Goal: Task Accomplishment & Management: Manage account settings

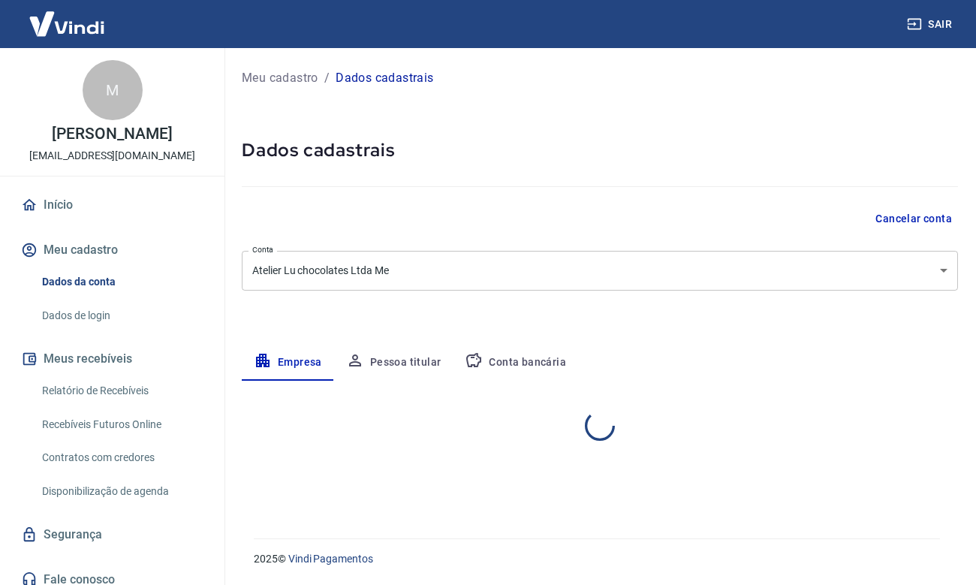
select select "SP"
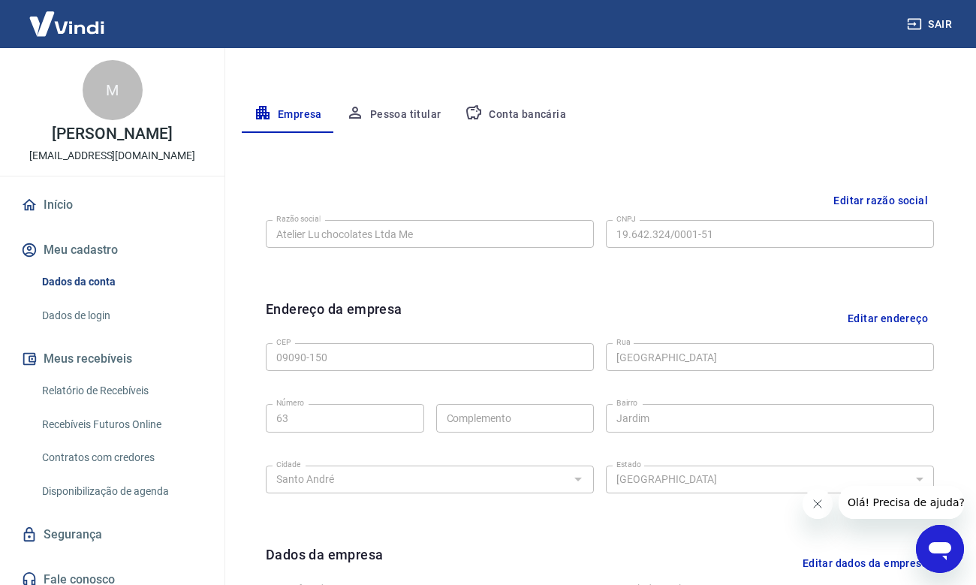
scroll to position [215, 0]
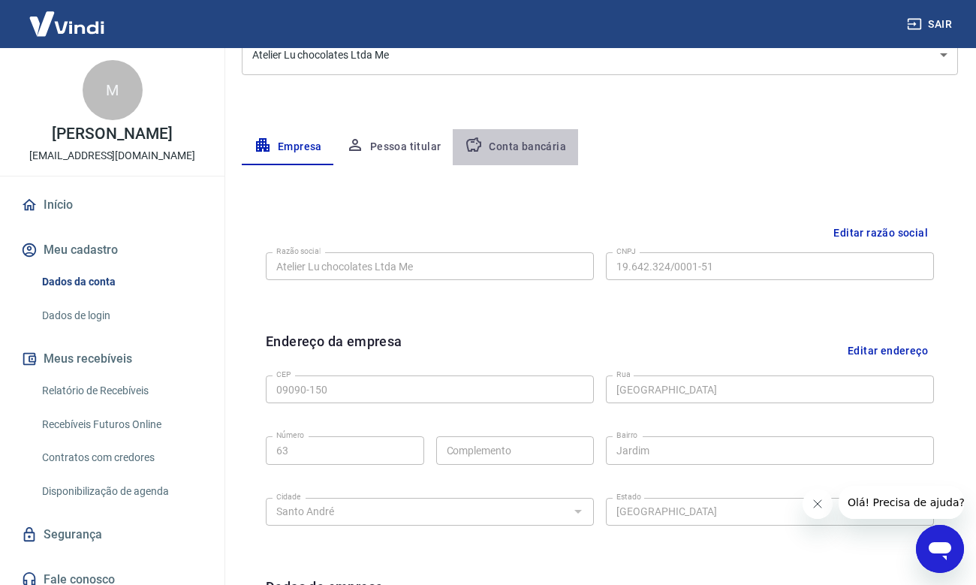
click at [530, 153] on button "Conta bancária" at bounding box center [515, 147] width 125 height 36
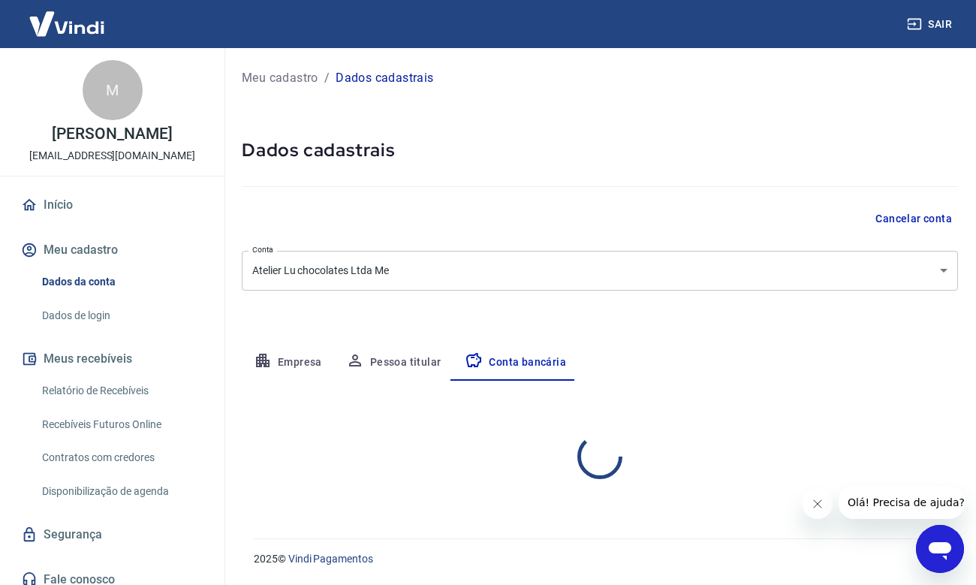
select select "1"
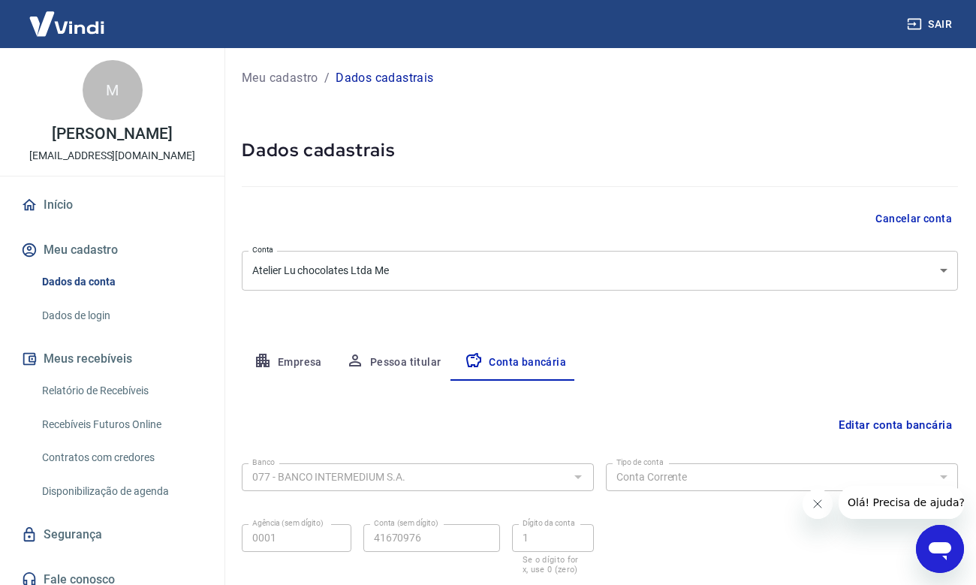
click at [282, 359] on button "Empresa" at bounding box center [288, 363] width 92 height 36
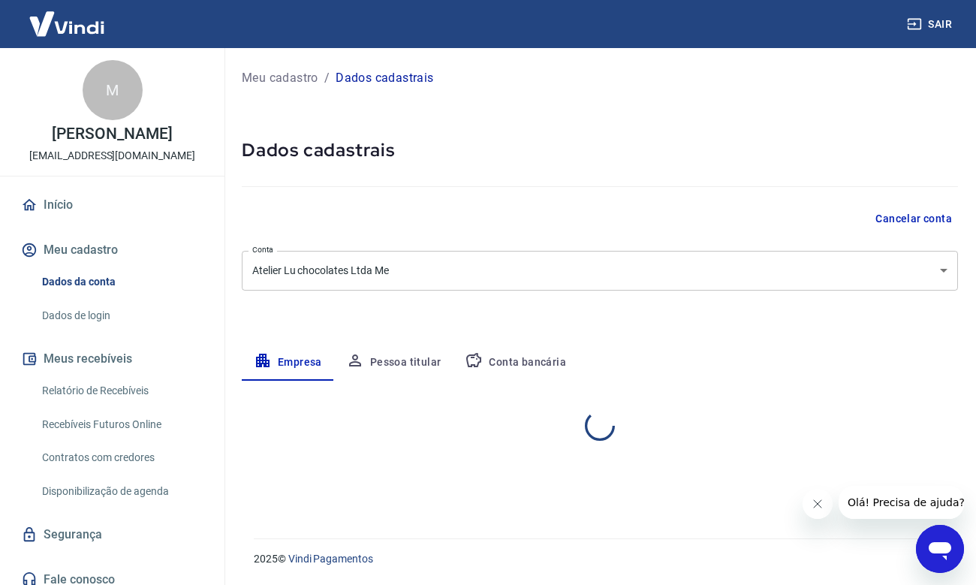
select select "SP"
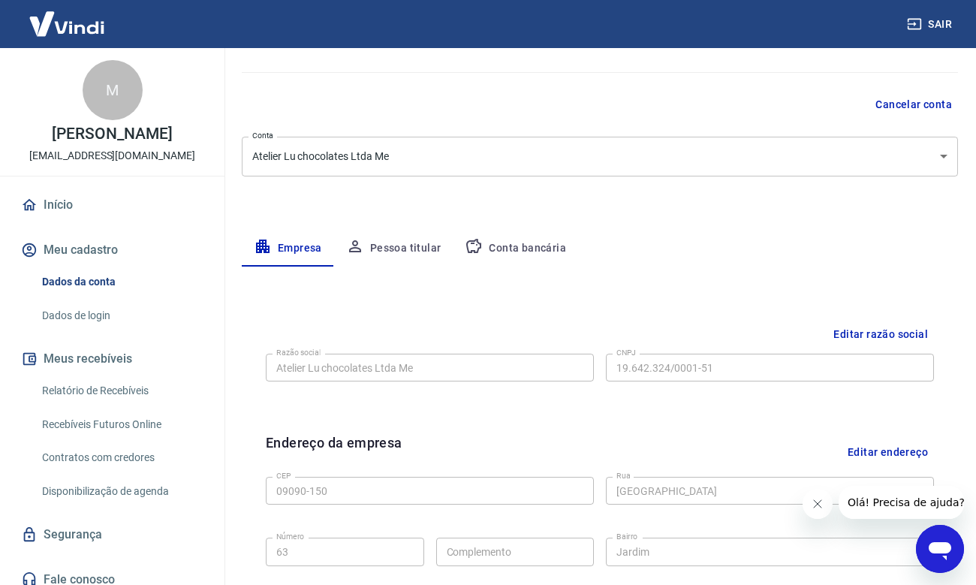
scroll to position [121, 0]
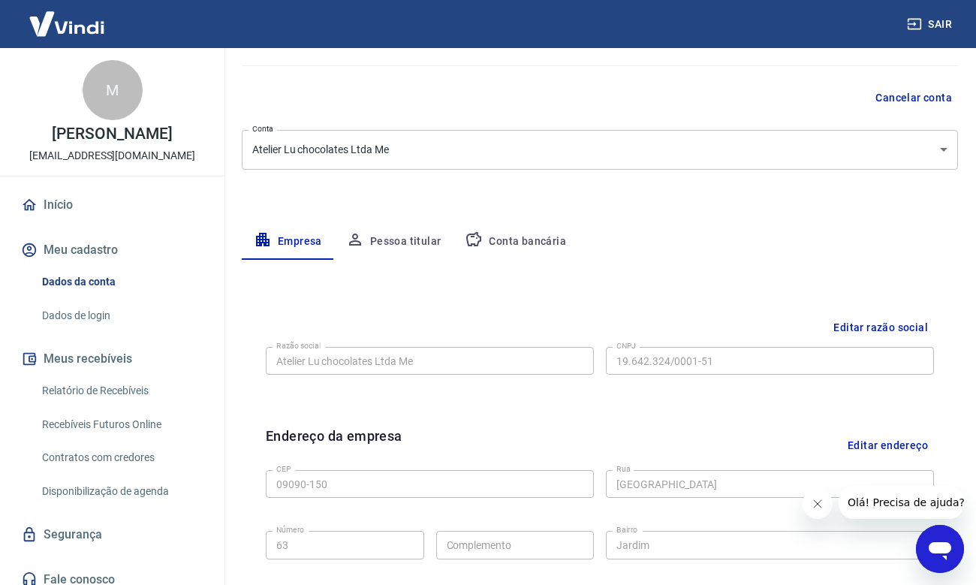
click at [835, 326] on button "Editar razão social" at bounding box center [880, 328] width 107 height 28
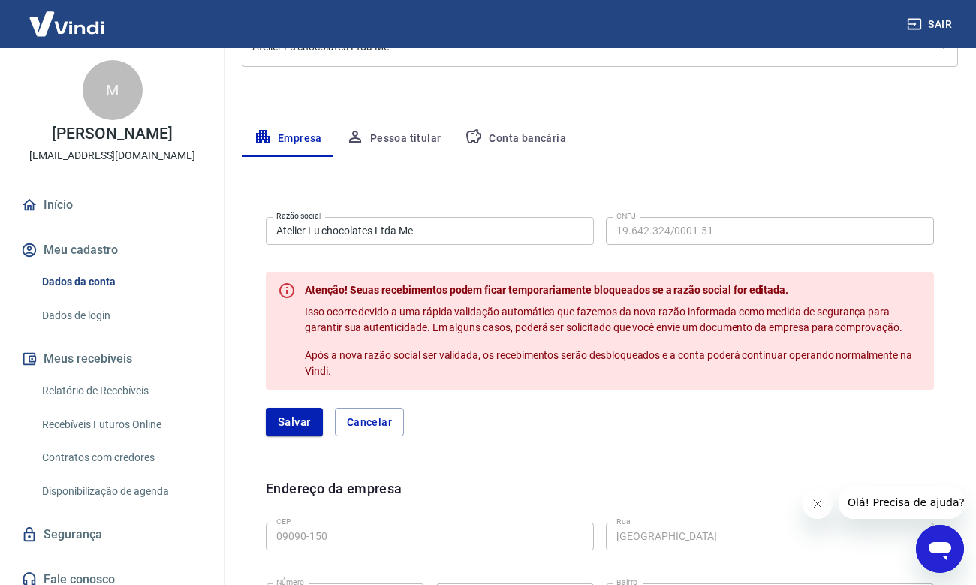
scroll to position [224, 0]
click at [433, 221] on input "Atelier Lu chocolates Ltda Me" at bounding box center [430, 230] width 328 height 28
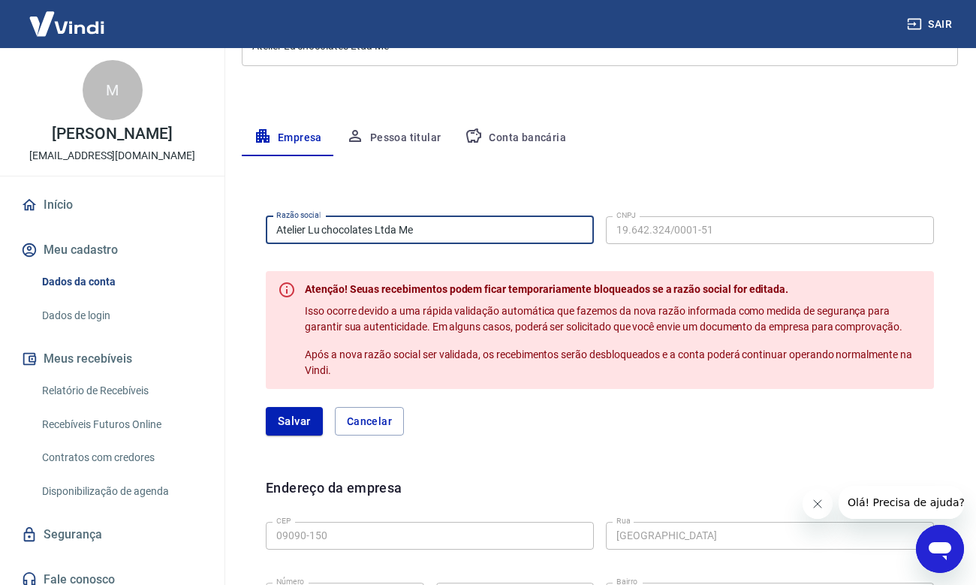
drag, startPoint x: 435, startPoint y: 224, endPoint x: 271, endPoint y: 223, distance: 163.6
click at [271, 223] on input "Atelier Lu chocolates Ltda Me" at bounding box center [430, 230] width 328 height 28
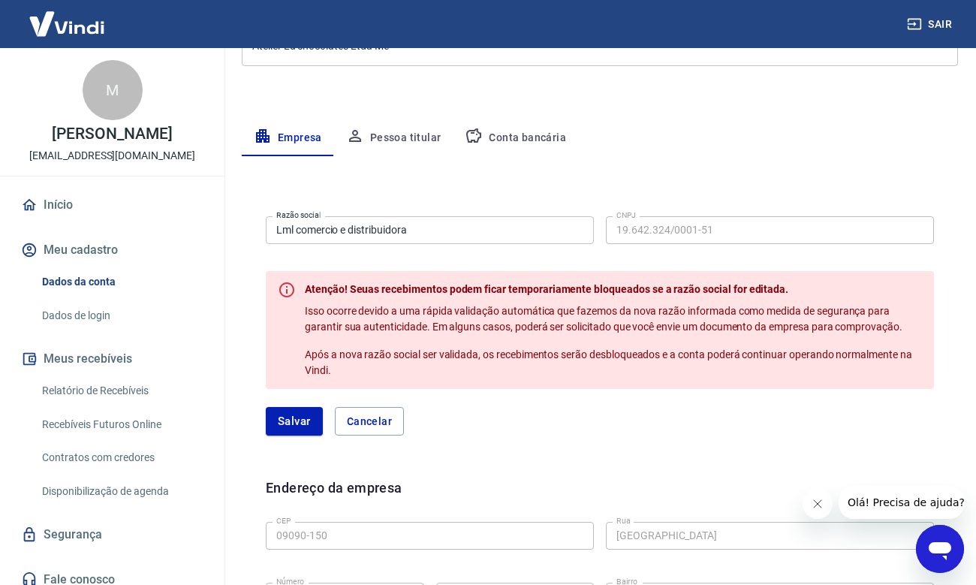
click at [646, 394] on form "Razão social Lml comercio e distribuidora Razão social CNPJ 19.642.324/0001-51 …" at bounding box center [600, 322] width 668 height 225
click at [417, 302] on div "Atenção! Seuas recebimentos podem ficar temporariamente bloqueados se a razão s…" at bounding box center [613, 329] width 617 height 109
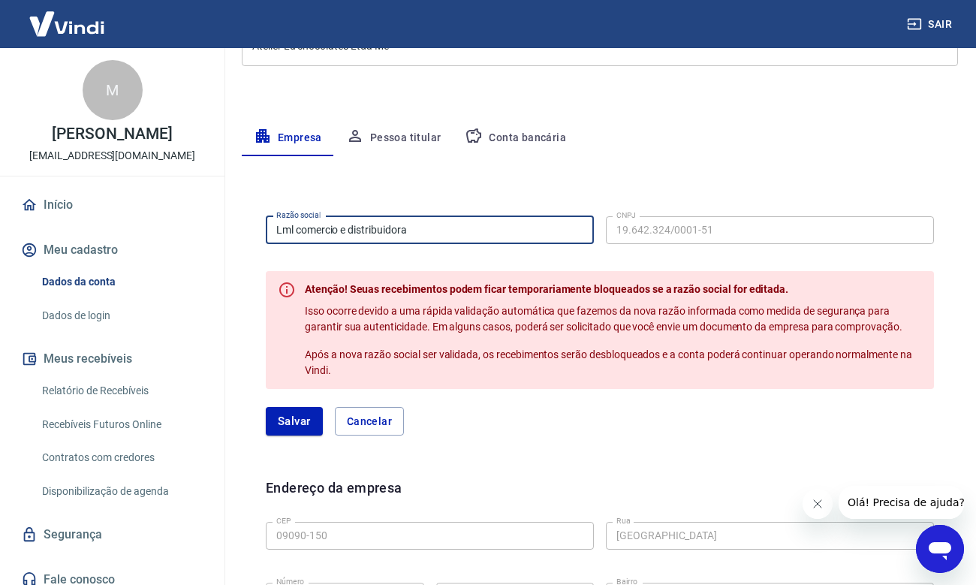
drag, startPoint x: 440, startPoint y: 230, endPoint x: 193, endPoint y: 230, distance: 247.0
click at [192, 230] on div "Sair M [PERSON_NAME] [EMAIL_ADDRESS][DOMAIN_NAME] Início Meu cadastro Dados da …" at bounding box center [488, 68] width 976 height 585
click at [297, 252] on form "Razão social Lml comercio e distribuidora Razão social CNPJ 19.642.324/0001-51 …" at bounding box center [600, 322] width 668 height 225
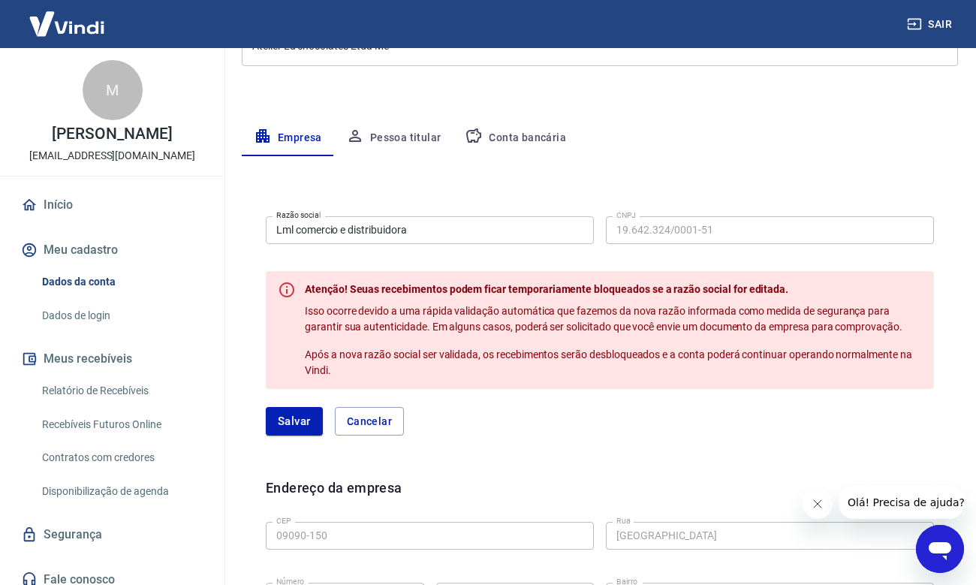
click at [297, 252] on form "Razão social Lml comercio e distribuidora Razão social CNPJ 19.642.324/0001-51 …" at bounding box center [600, 322] width 668 height 225
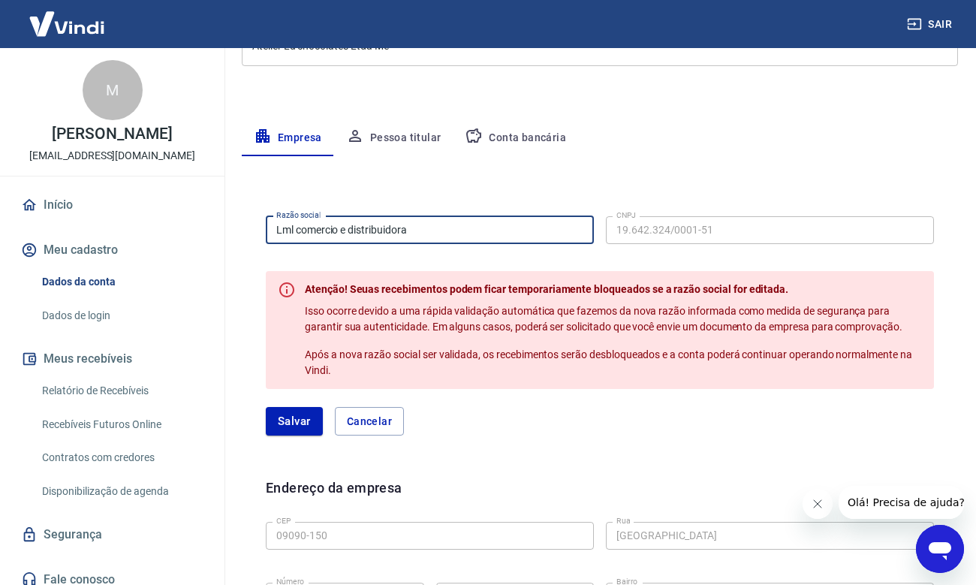
drag, startPoint x: 453, startPoint y: 234, endPoint x: 286, endPoint y: 220, distance: 167.2
click at [286, 220] on input "Lml comercio e distribuidora" at bounding box center [430, 230] width 328 height 28
type input "L"
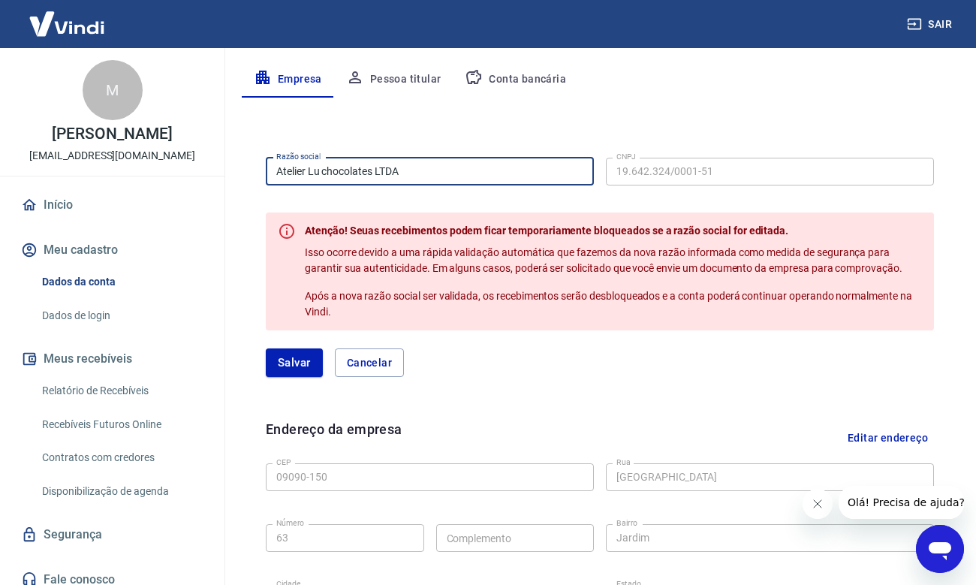
scroll to position [289, 0]
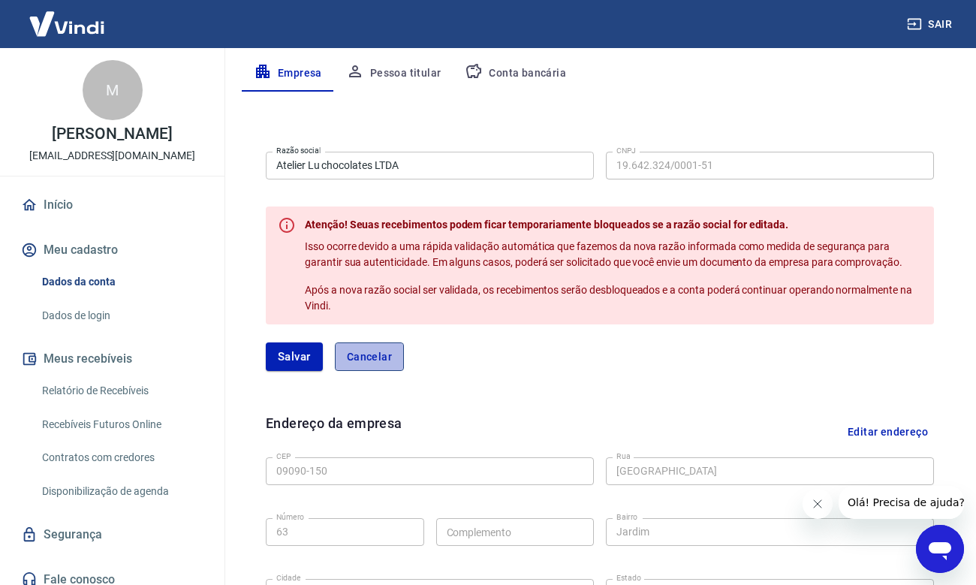
click at [352, 356] on button "Cancelar" at bounding box center [369, 356] width 69 height 29
type input "Atelier Lu chocolates Ltda Me"
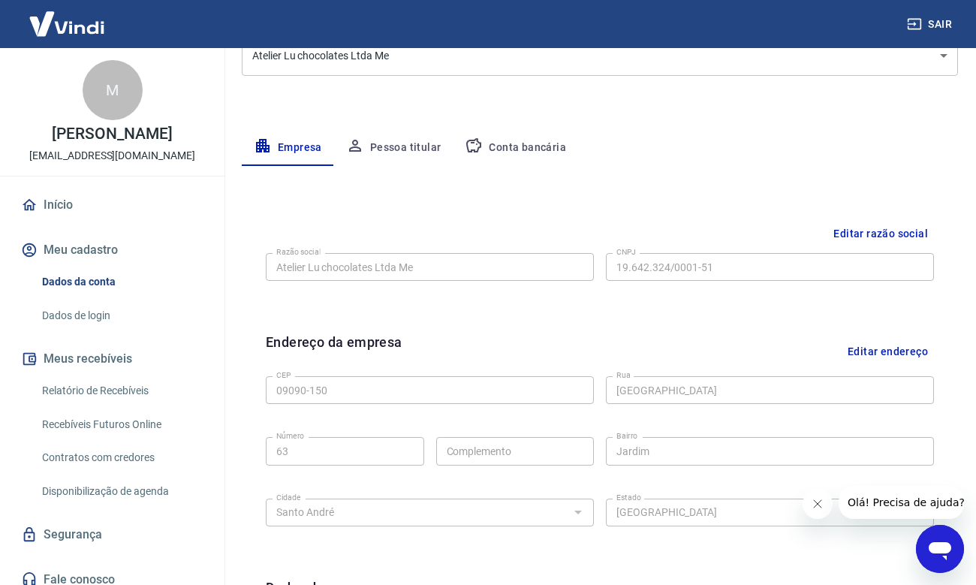
scroll to position [158, 0]
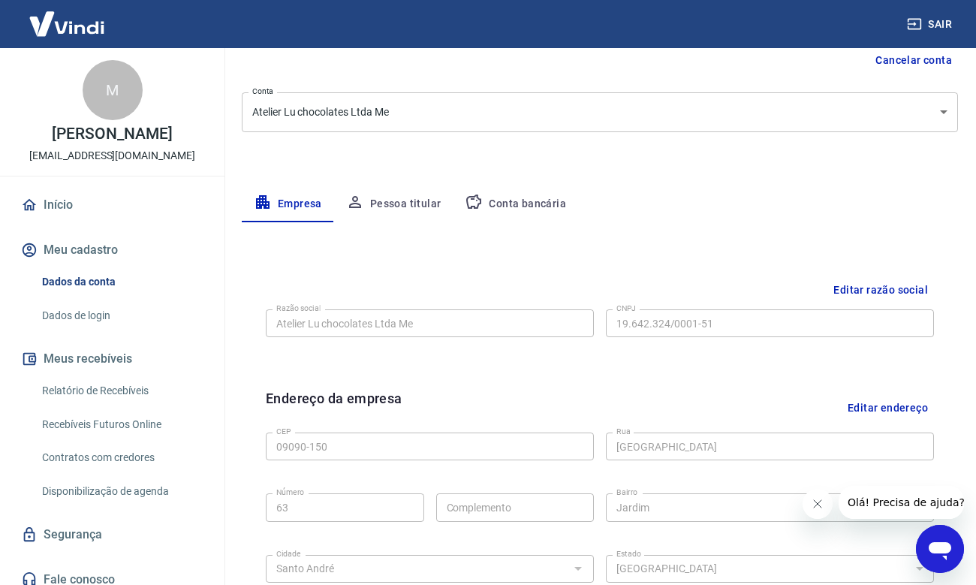
click at [536, 194] on button "Conta bancária" at bounding box center [515, 204] width 125 height 36
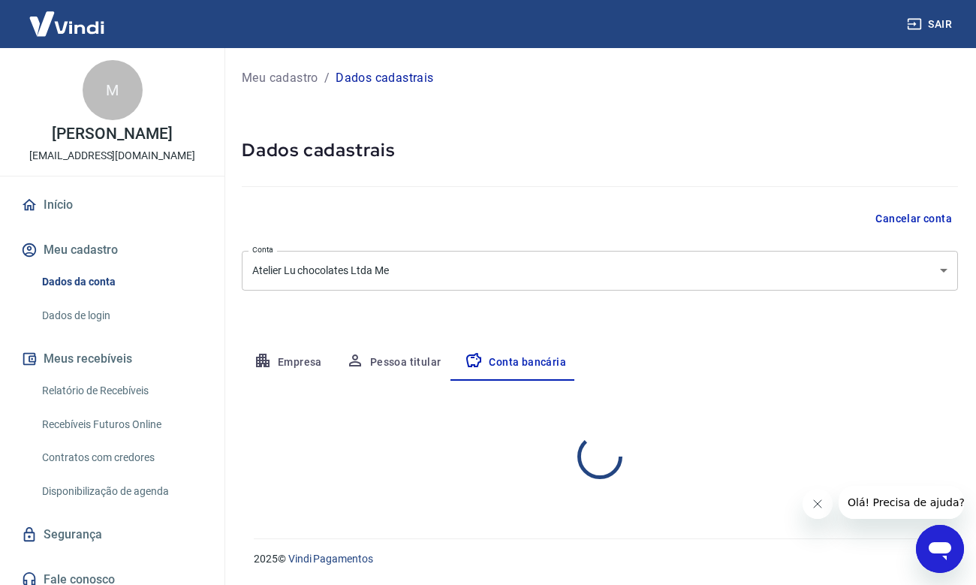
scroll to position [0, 0]
select select "1"
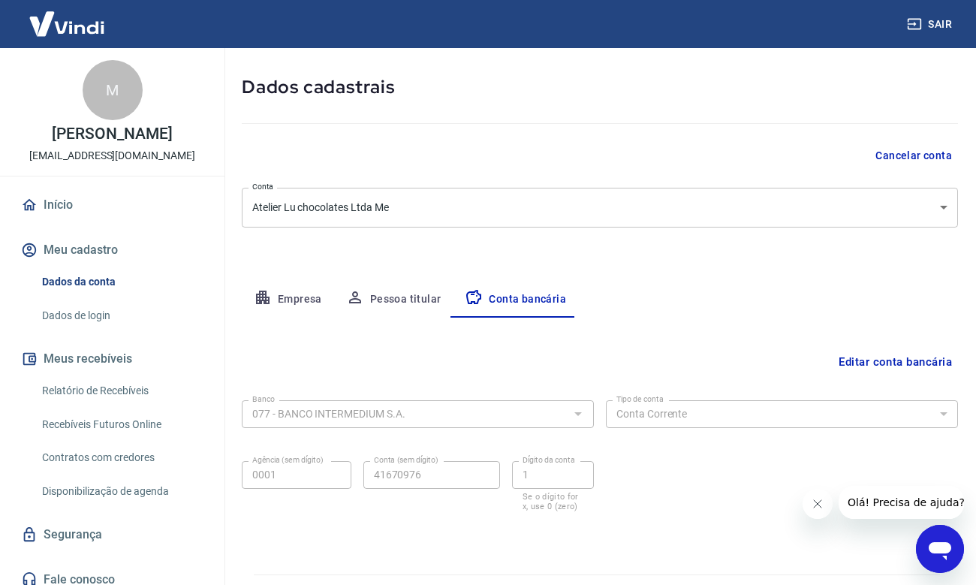
scroll to position [99, 0]
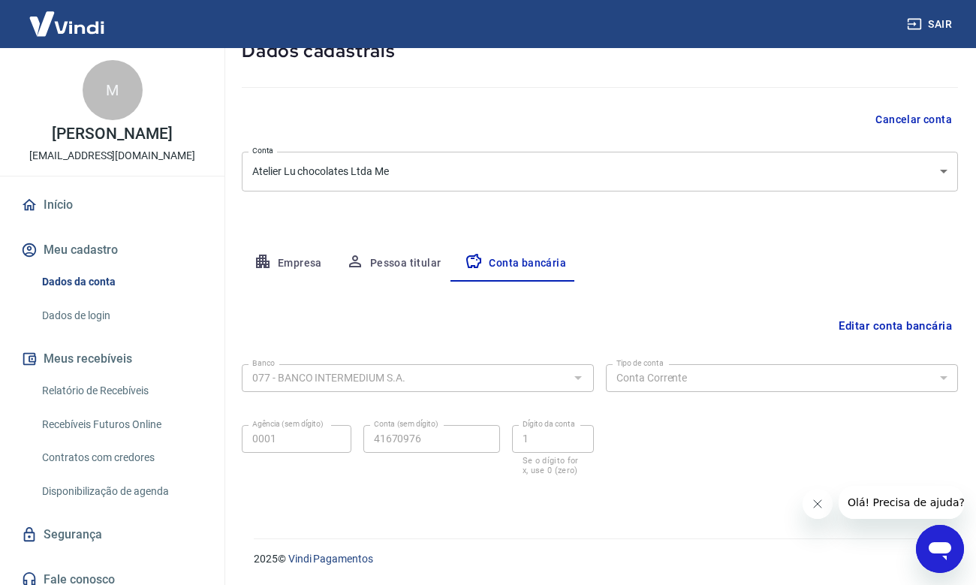
click at [868, 330] on button "Editar conta bancária" at bounding box center [894, 326] width 125 height 29
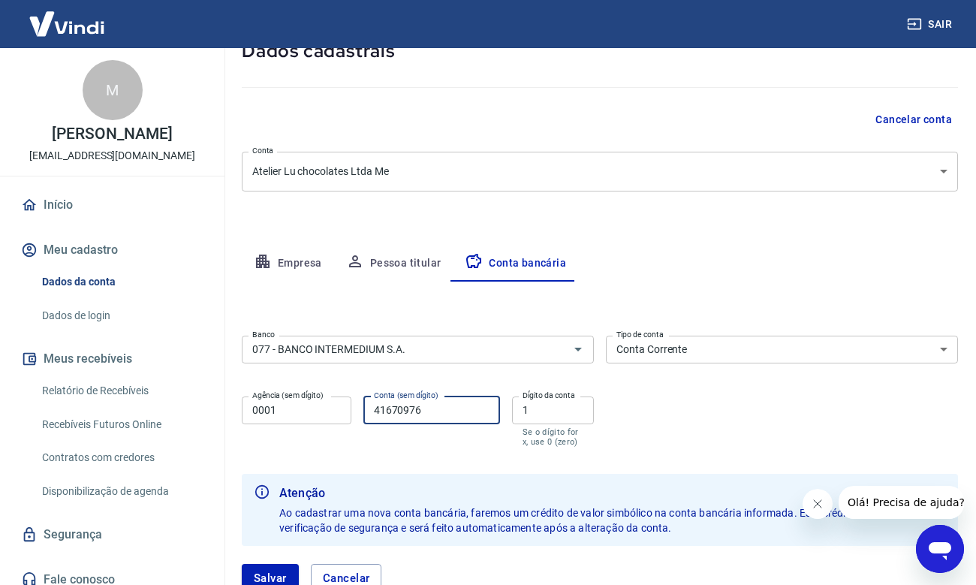
drag, startPoint x: 460, startPoint y: 414, endPoint x: 347, endPoint y: 413, distance: 113.3
click at [347, 413] on div "Agência (sem dígito) 0001 Agência (sem dígito) Conta (sem dígito) 41670976 Cont…" at bounding box center [418, 419] width 352 height 59
type input "41967207"
click at [560, 411] on input "1" at bounding box center [553, 410] width 82 height 28
type input "9"
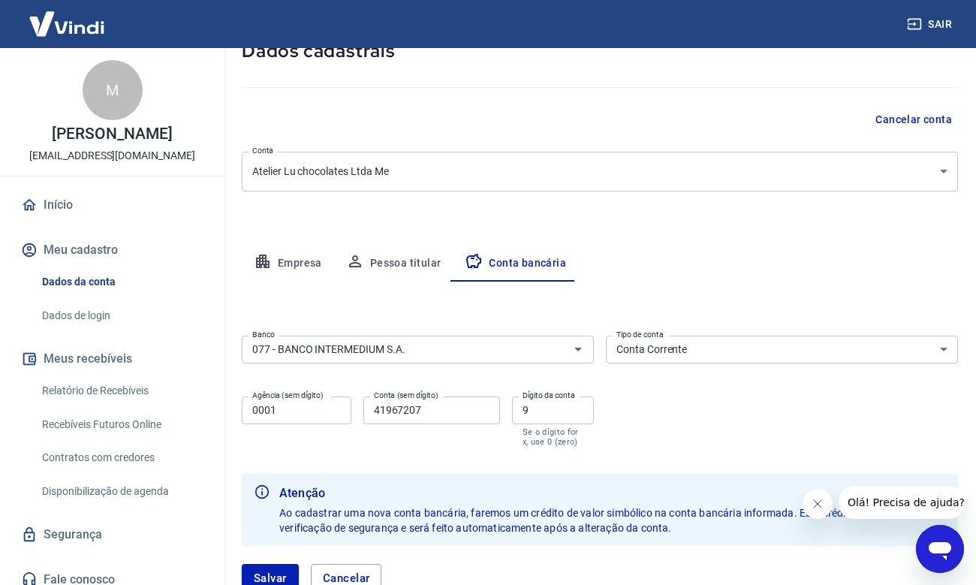
click at [665, 387] on div "Banco 077 - BANCO INTERMEDIUM S.A. Banco Tipo de conta Conta Corrente Conta Pou…" at bounding box center [600, 390] width 716 height 120
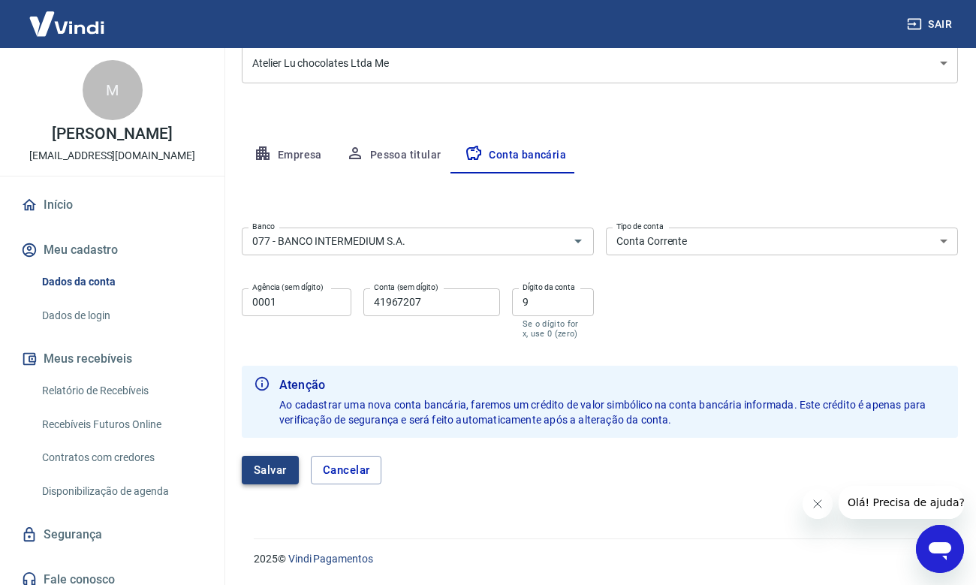
click at [285, 475] on button "Salvar" at bounding box center [270, 470] width 57 height 29
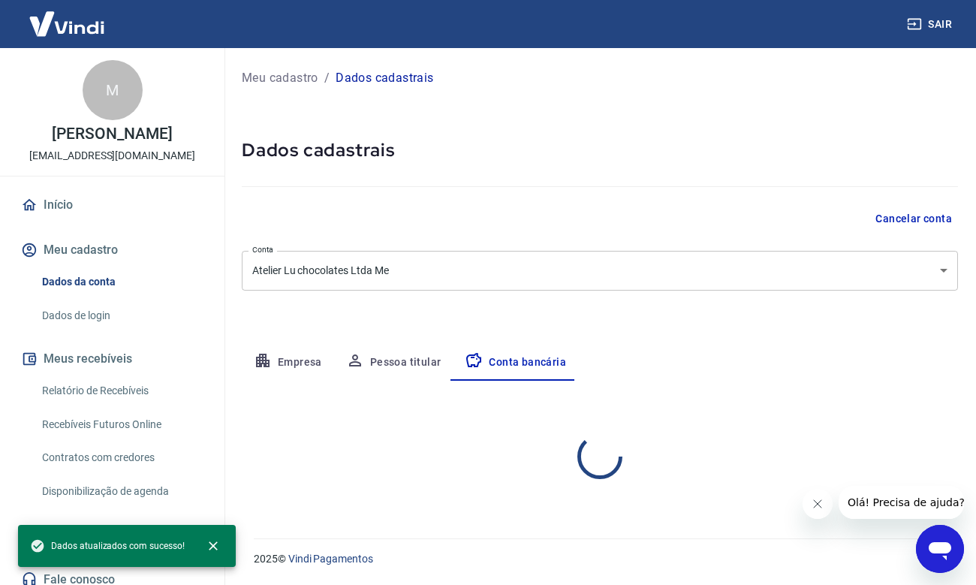
scroll to position [0, 0]
select select "1"
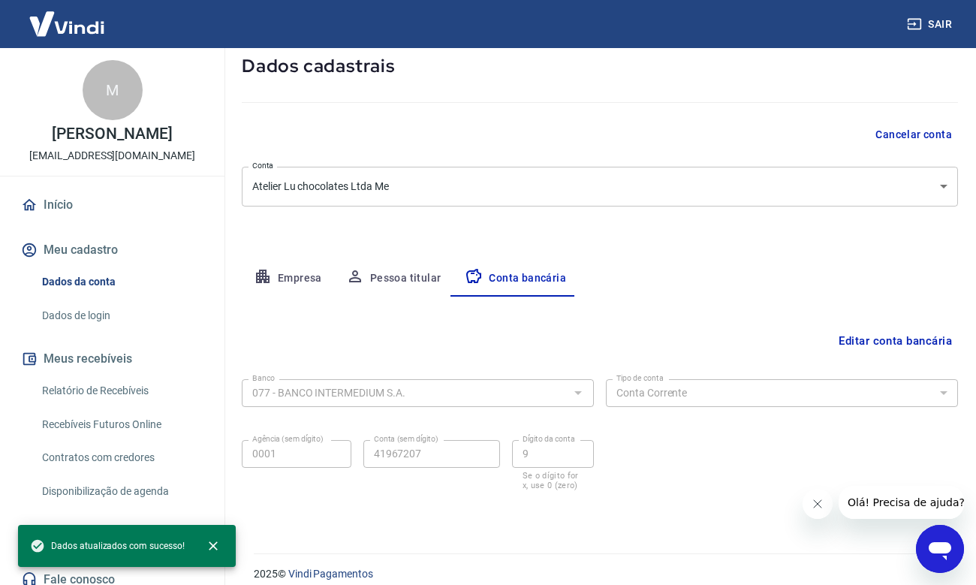
scroll to position [99, 0]
